Goal: Task Accomplishment & Management: Manage account settings

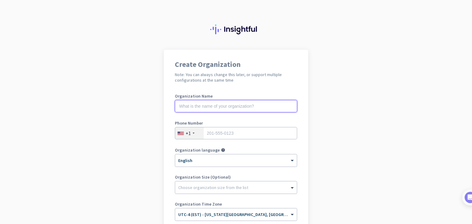
click at [194, 109] on input "text" at bounding box center [236, 106] width 122 height 12
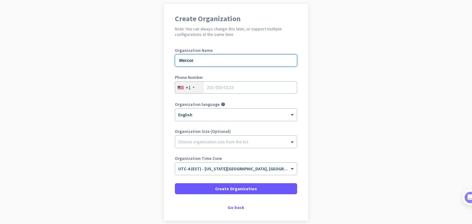
scroll to position [47, 0]
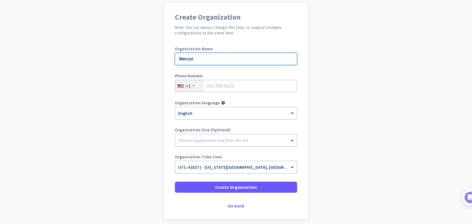
type input "Mercor"
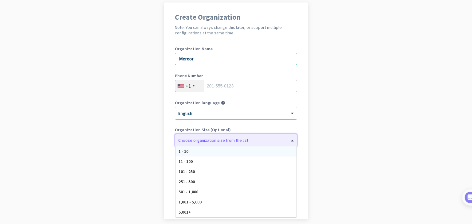
click at [223, 145] on div "Choose organization size from the list" at bounding box center [236, 140] width 122 height 12
click at [196, 211] on div "5,001+" at bounding box center [235, 212] width 121 height 10
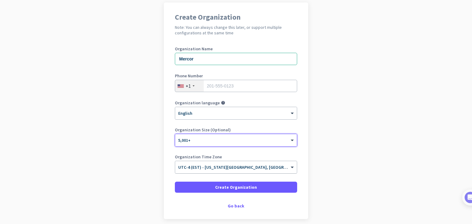
click at [197, 169] on span "UTC-4 (EST) - New York City, Brooklyn, Queens, Philadelphia" at bounding box center [285, 168] width 214 height 6
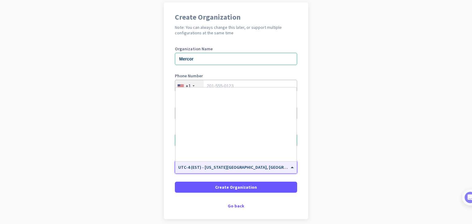
scroll to position [710, 0]
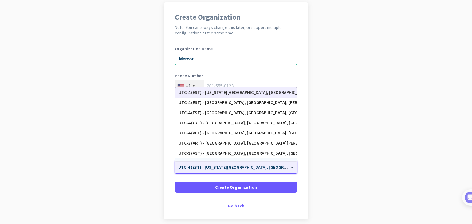
click at [187, 167] on input "text" at bounding box center [229, 165] width 103 height 5
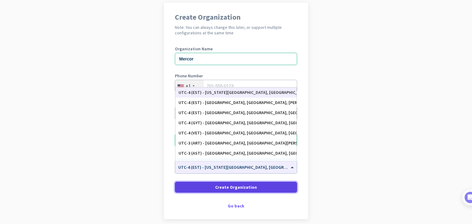
click at [186, 192] on span at bounding box center [236, 187] width 122 height 15
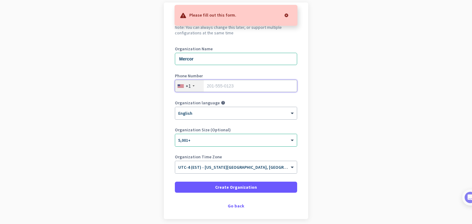
click at [216, 85] on input "tel" at bounding box center [236, 86] width 122 height 12
type input "3213020989"
type input "Palm Bay"
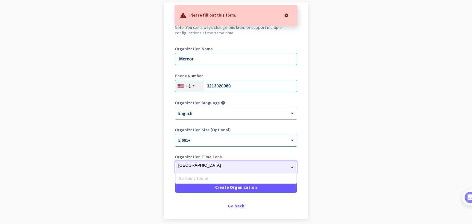
click at [219, 167] on input "Palm Bay" at bounding box center [229, 165] width 103 height 5
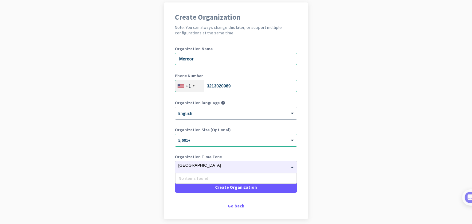
click at [164, 183] on div "Create Organization Note: You can always change this later, or support multiple…" at bounding box center [236, 110] width 144 height 217
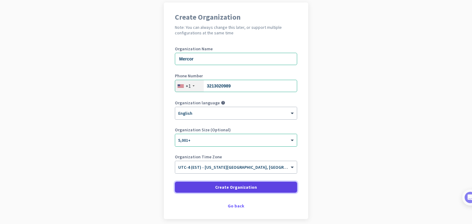
click at [203, 184] on span at bounding box center [236, 187] width 122 height 15
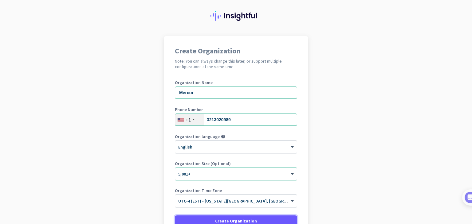
scroll to position [2, 0]
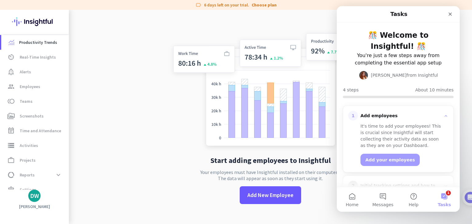
click at [32, 199] on div "DW" at bounding box center [34, 196] width 9 height 6
click at [63, 165] on span "Organizations" at bounding box center [64, 162] width 30 height 6
click at [95, 165] on h3 "Mercor" at bounding box center [100, 163] width 15 height 5
click at [30, 159] on span "Projects" at bounding box center [28, 160] width 16 height 7
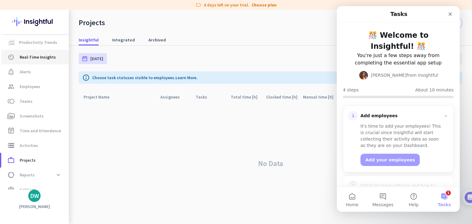
click at [20, 58] on span "Real-Time Insights" at bounding box center [38, 56] width 36 height 7
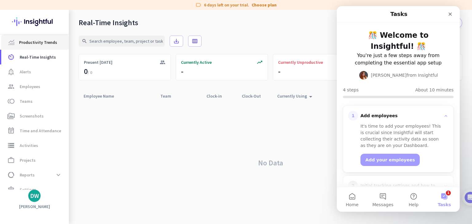
click at [35, 44] on span "Productivity Trends" at bounding box center [38, 42] width 38 height 7
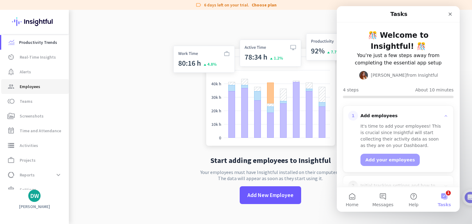
click at [41, 88] on span "group Employees" at bounding box center [35, 86] width 58 height 7
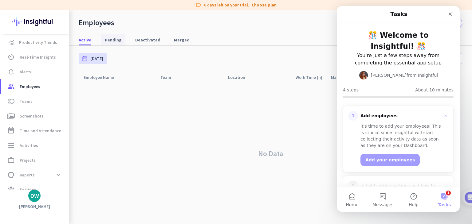
click at [106, 39] on span "Pending" at bounding box center [113, 40] width 17 height 6
click at [39, 100] on span "toll Teams" at bounding box center [35, 101] width 58 height 7
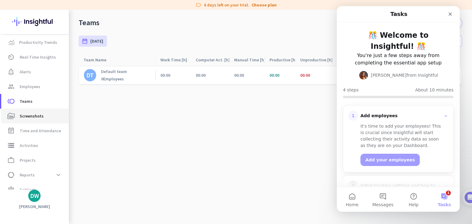
click at [32, 119] on span "Screenshots" at bounding box center [32, 115] width 24 height 7
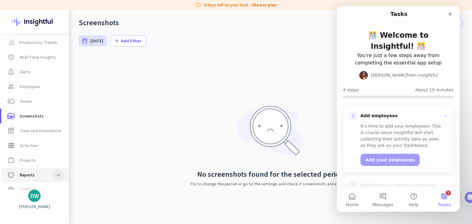
click at [53, 177] on span at bounding box center [58, 175] width 11 height 11
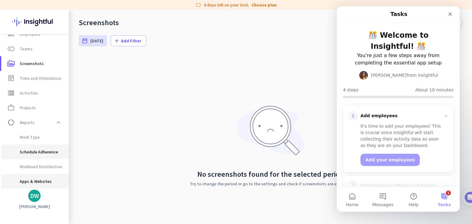
click at [53, 175] on span "Apps & Websites" at bounding box center [35, 181] width 58 height 15
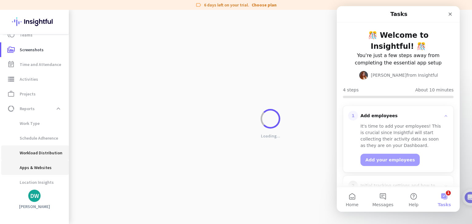
scroll to position [85, 0]
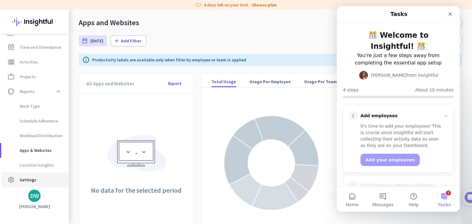
click at [20, 179] on span "Settings" at bounding box center [28, 179] width 17 height 7
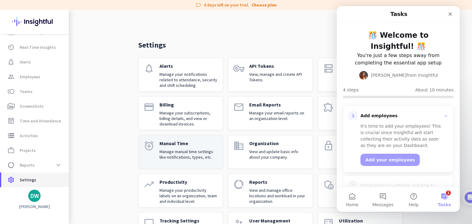
scroll to position [32, 0]
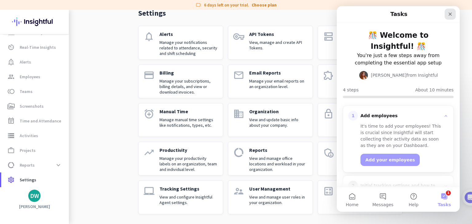
click at [448, 17] on div "Close" at bounding box center [450, 14] width 11 height 11
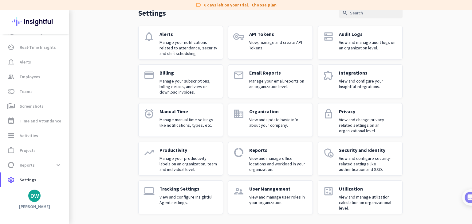
scroll to position [0, 0]
click at [37, 202] on app-letter-avatar "DW" at bounding box center [34, 196] width 12 height 12
click at [59, 186] on span "Sign out" at bounding box center [67, 185] width 37 height 6
